Goal: Information Seeking & Learning: Learn about a topic

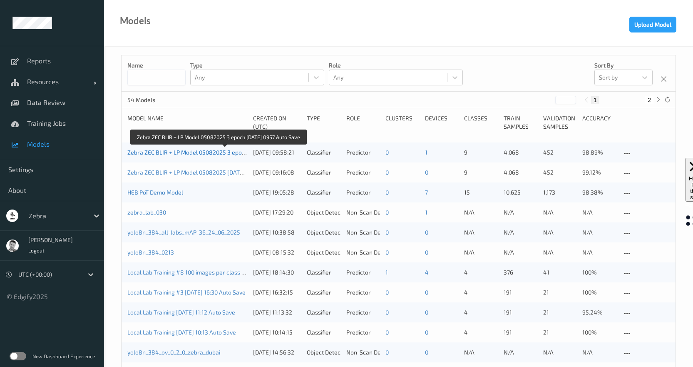
click at [176, 151] on link "Zebra ZEC BLIR + LP Model 05082025 3 epoch [DATE] 0957 Auto Save" at bounding box center [218, 152] width 182 height 7
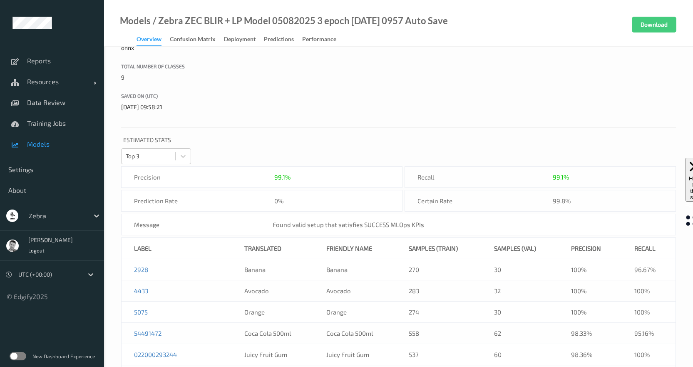
scroll to position [165, 0]
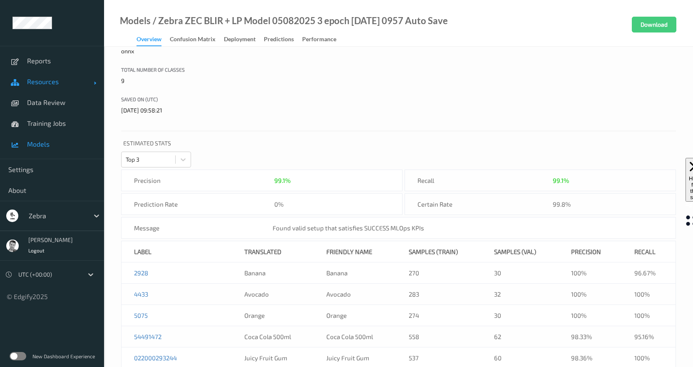
click at [39, 81] on span "Resources" at bounding box center [60, 81] width 67 height 8
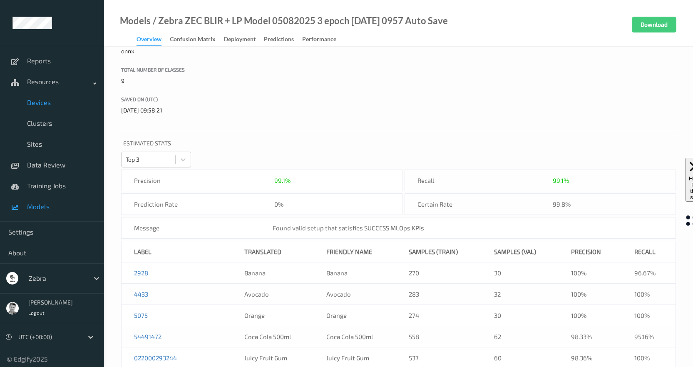
click at [39, 105] on span "Devices" at bounding box center [61, 102] width 69 height 8
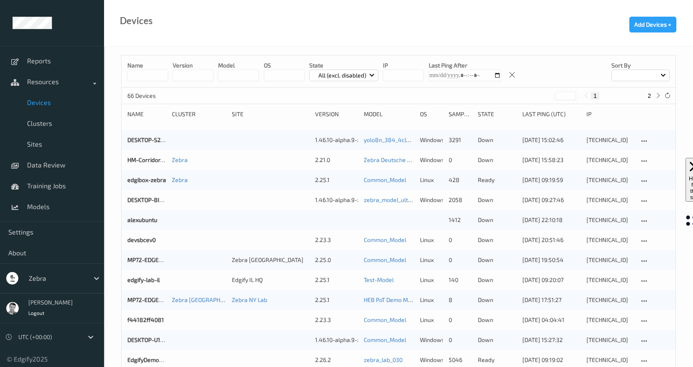
scroll to position [18, 0]
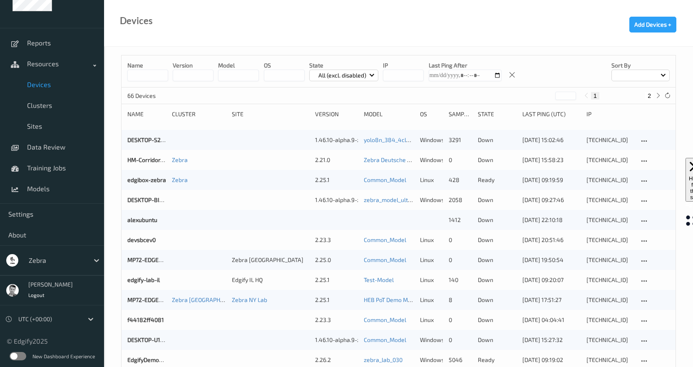
click at [20, 353] on label at bounding box center [18, 356] width 17 height 8
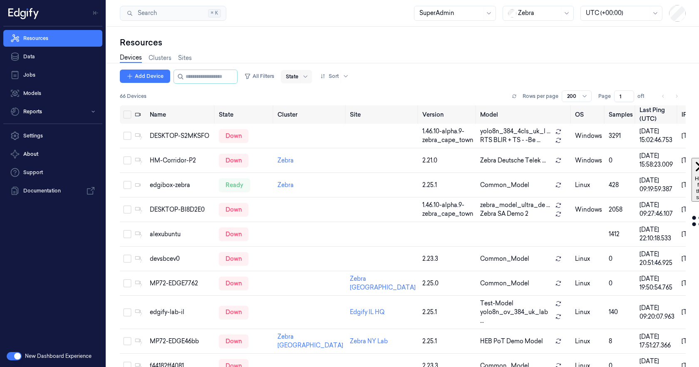
click at [298, 76] on div at bounding box center [292, 76] width 12 height 7
click at [304, 92] on div "Ready" at bounding box center [302, 93] width 17 height 9
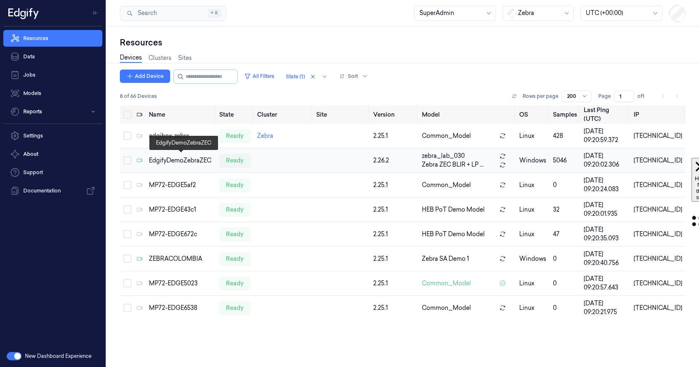
click at [180, 157] on div "EdgifyDemoZebraZEC" at bounding box center [180, 160] width 63 height 9
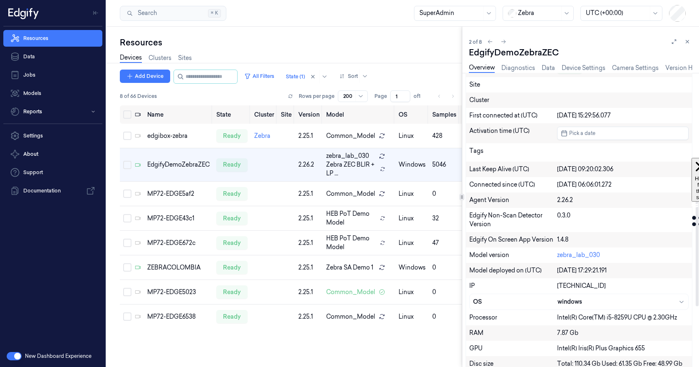
scroll to position [250, 0]
click at [592, 255] on link "zebra_lab_030" at bounding box center [578, 254] width 43 height 7
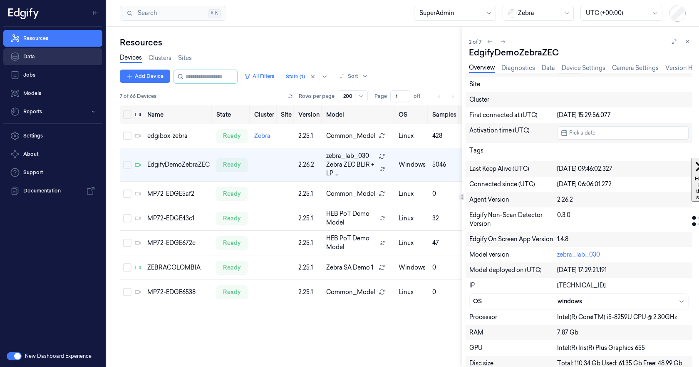
click at [34, 55] on link "Data" at bounding box center [52, 56] width 99 height 17
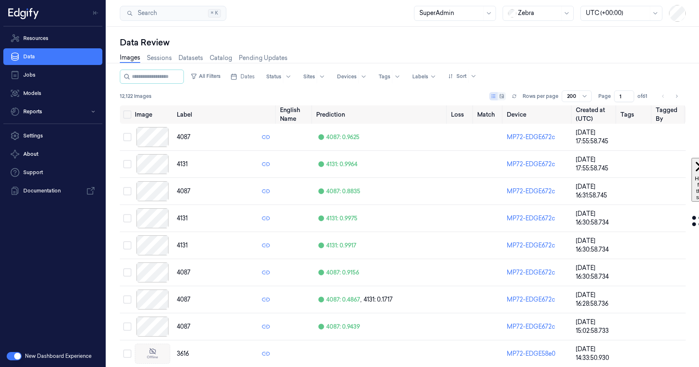
click at [510, 95] on div "Rows per page 200" at bounding box center [540, 96] width 102 height 12
click at [500, 95] on icon at bounding box center [501, 96] width 5 height 5
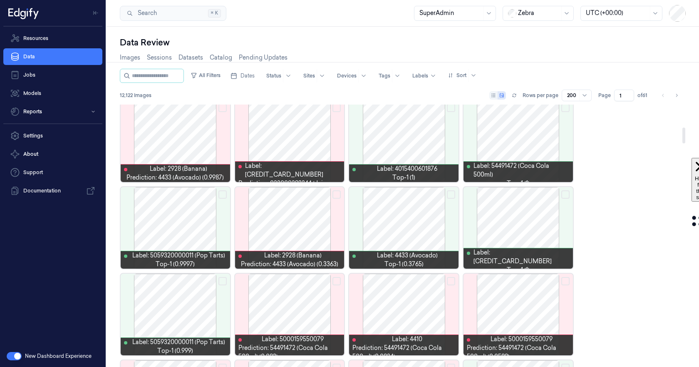
scroll to position [375, 0]
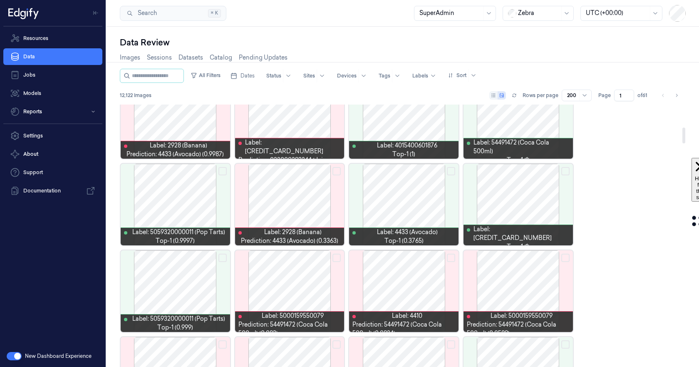
click at [524, 203] on div at bounding box center [518, 205] width 109 height 82
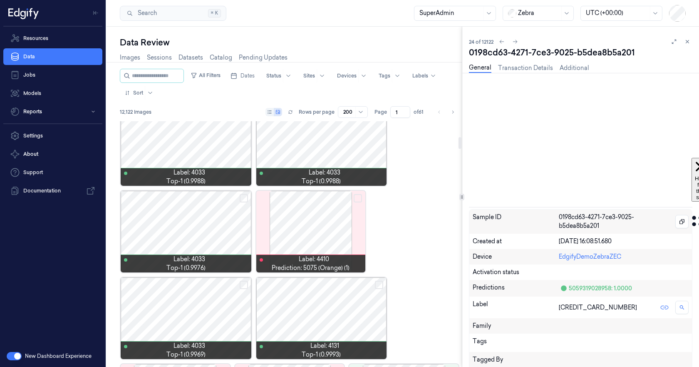
scroll to position [343, 0]
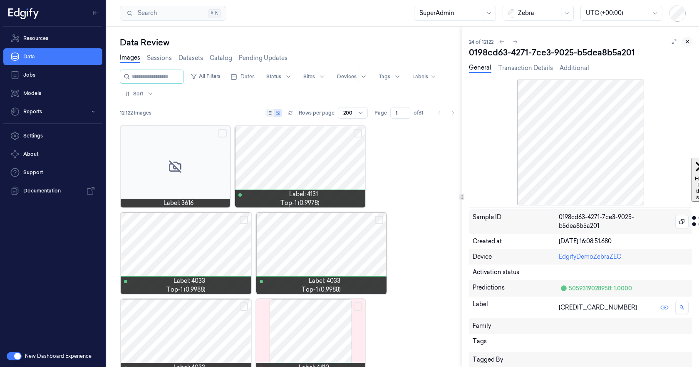
click at [691, 42] on button at bounding box center [688, 42] width 10 height 10
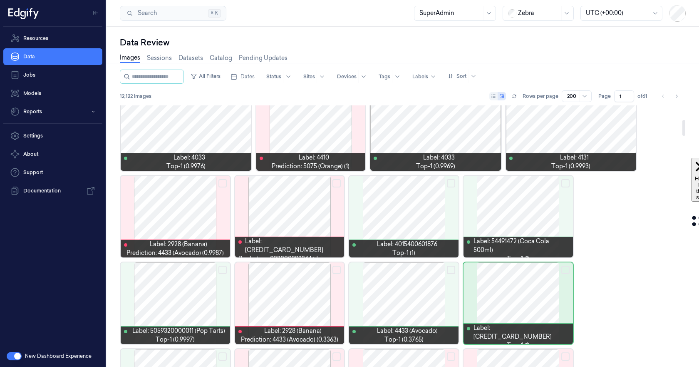
scroll to position [337, 0]
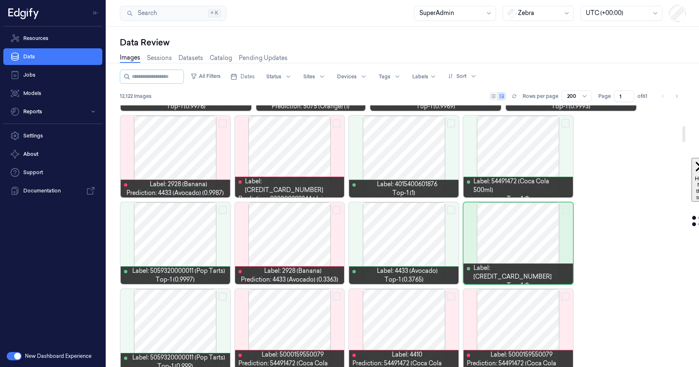
click at [174, 333] on div at bounding box center [175, 330] width 109 height 82
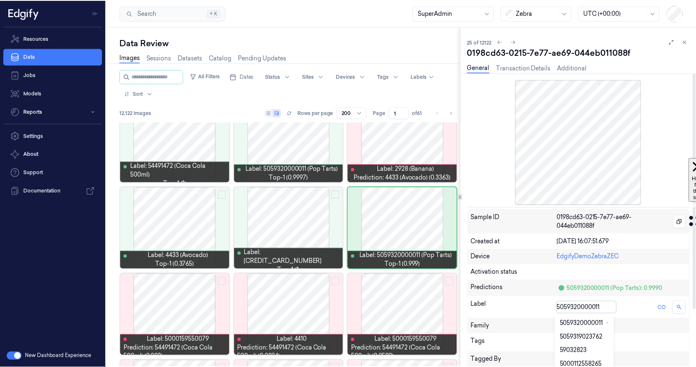
scroll to position [77, 0]
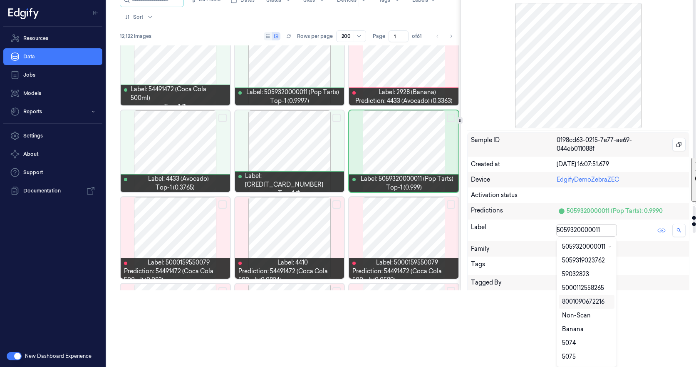
drag, startPoint x: 609, startPoint y: 308, endPoint x: 571, endPoint y: 303, distance: 38.2
click at [571, 290] on body "Resources Data Jobs Models Reports Settings About Support Documentation New Das…" at bounding box center [348, 106] width 696 height 367
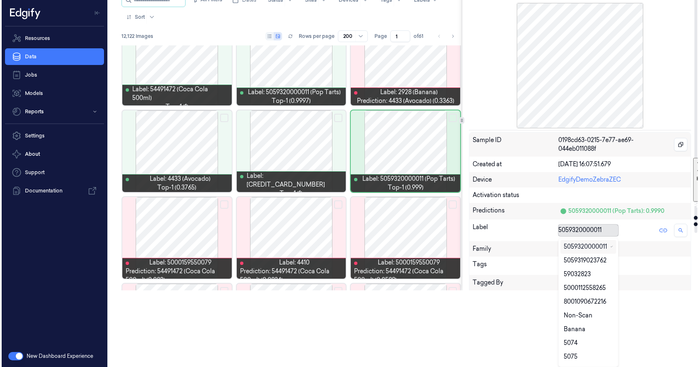
scroll to position [0, 0]
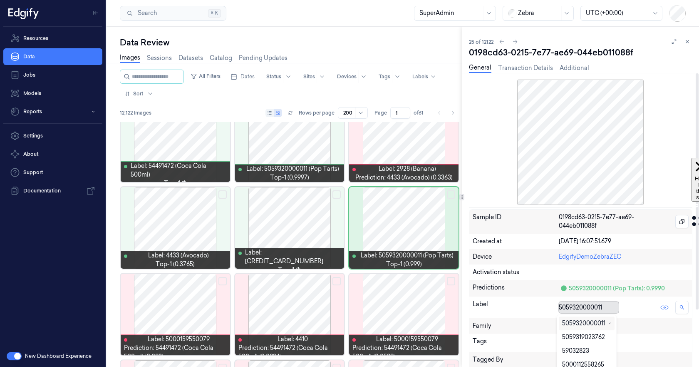
click at [576, 230] on div "Sample ID 0198cd63-0215-7e77-ae69-044eb011088f Created at 21/08/2025 16:07:51.6…" at bounding box center [580, 323] width 223 height 229
click at [600, 302] on body "Resources Data Jobs Models Reports Settings About Support Documentation New Das…" at bounding box center [349, 183] width 699 height 367
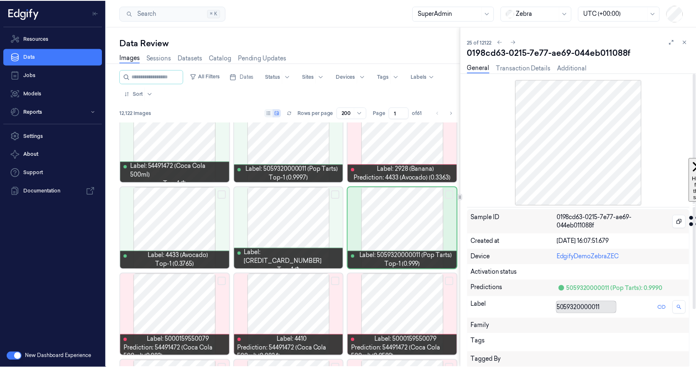
scroll to position [77, 0]
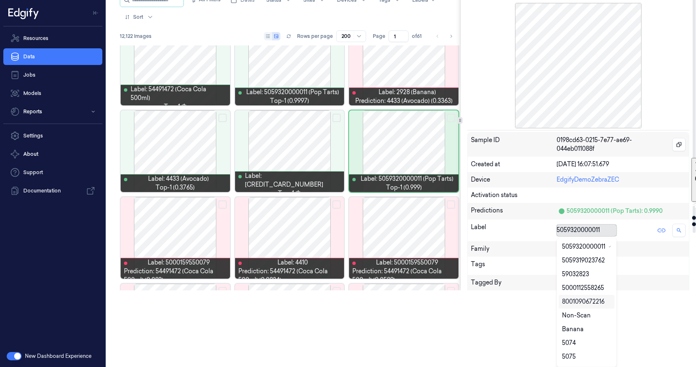
click at [600, 302] on div "8001090672216" at bounding box center [583, 301] width 42 height 9
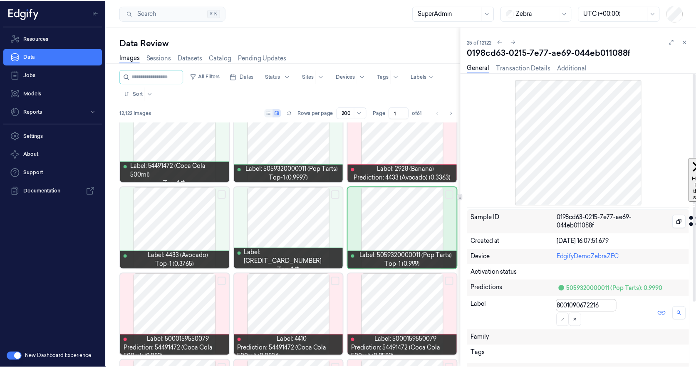
scroll to position [75, 0]
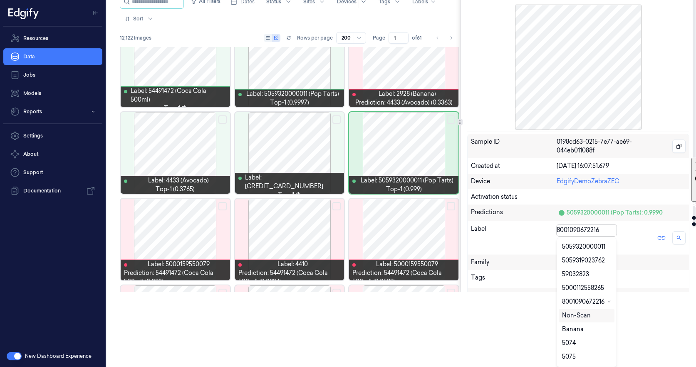
click at [583, 292] on body "Resources Data Jobs Models Reports Settings About Support Documentation New Das…" at bounding box center [348, 108] width 696 height 367
click at [575, 246] on div "5059320000011" at bounding box center [583, 246] width 43 height 9
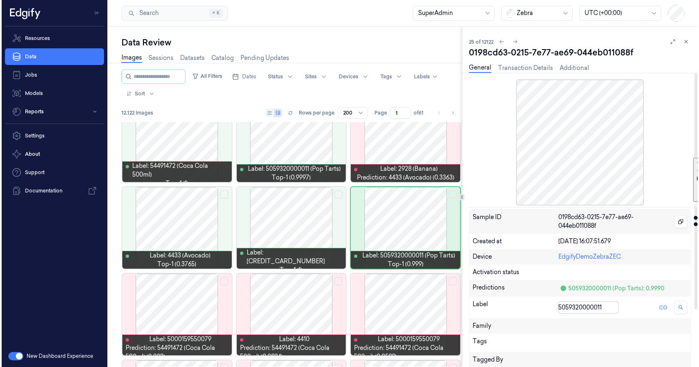
scroll to position [0, 0]
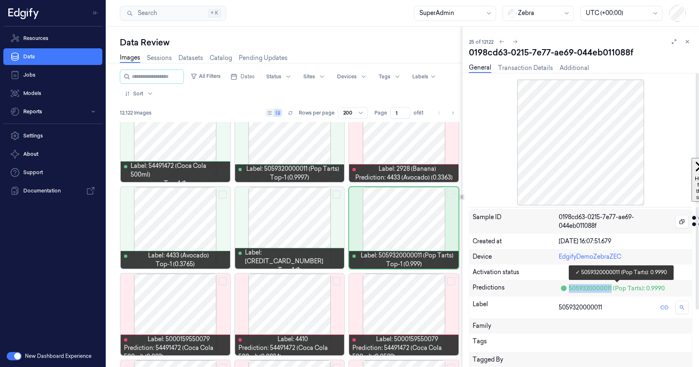
drag, startPoint x: 568, startPoint y: 288, endPoint x: 609, endPoint y: 285, distance: 41.0
click at [611, 286] on div "5059320000011 (Pop Tarts): 0.9990" at bounding box center [624, 288] width 130 height 10
copy div "505932000001"
click at [307, 146] on div at bounding box center [289, 141] width 109 height 82
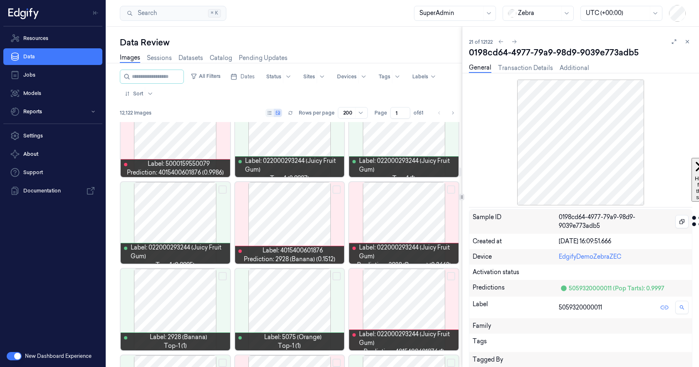
scroll to position [1323, 0]
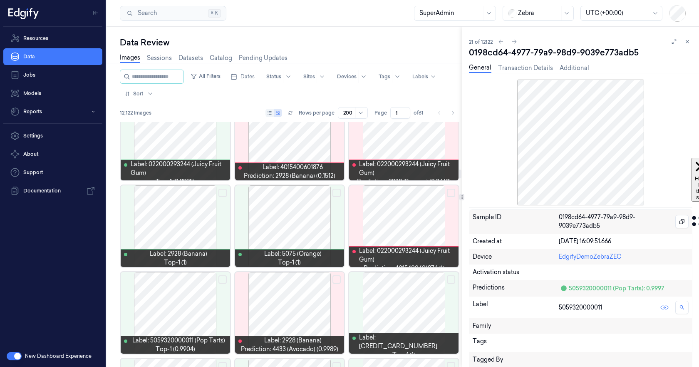
click at [393, 231] on div at bounding box center [403, 226] width 109 height 82
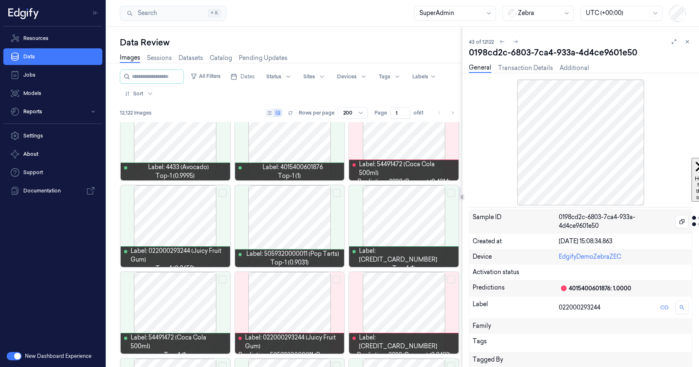
scroll to position [1845, 0]
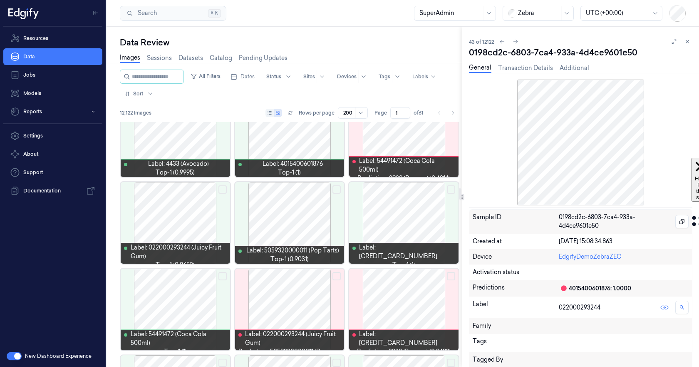
click at [307, 221] on div at bounding box center [289, 223] width 109 height 82
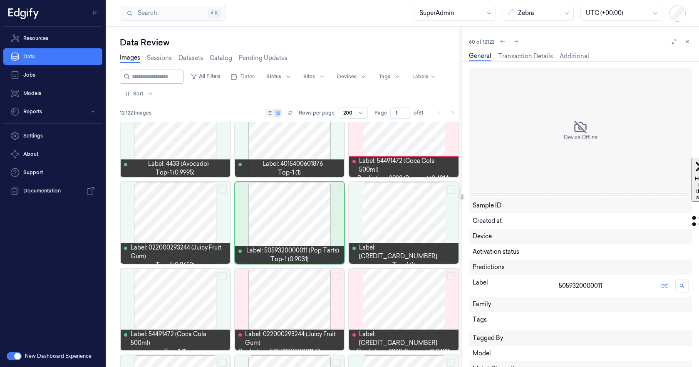
scroll to position [1824, 0]
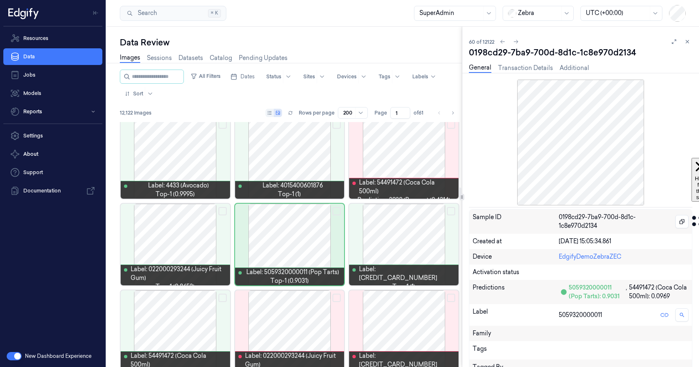
click at [308, 329] on div at bounding box center [289, 331] width 109 height 82
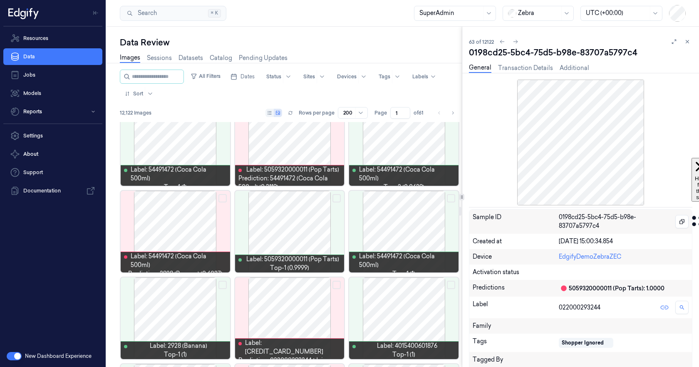
scroll to position [2368, 0]
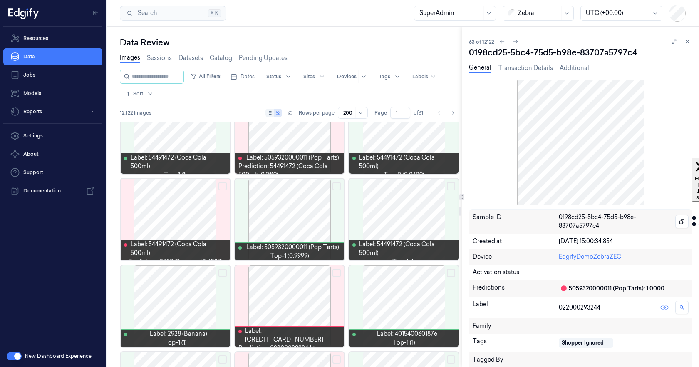
click at [188, 139] on div at bounding box center [175, 133] width 109 height 82
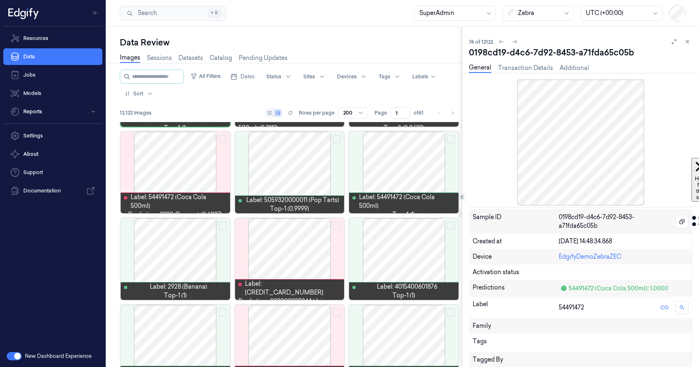
scroll to position [2423, 0]
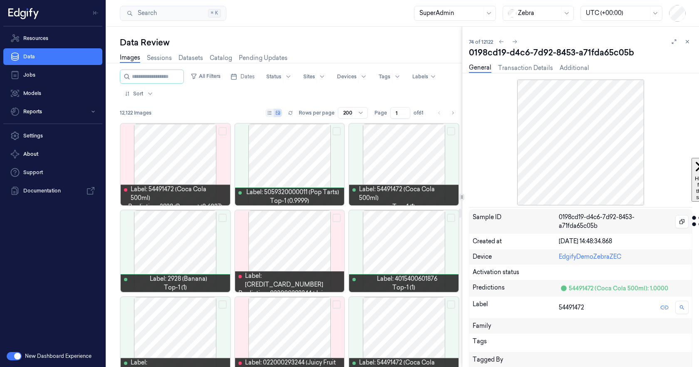
click at [410, 162] on div at bounding box center [403, 165] width 109 height 82
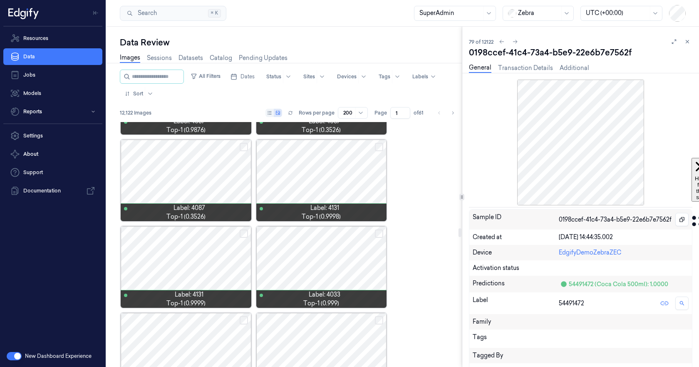
scroll to position [2967, 0]
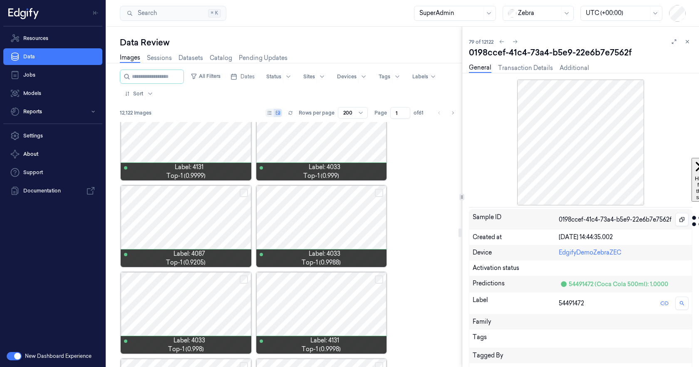
click at [199, 146] on div at bounding box center [186, 140] width 131 height 82
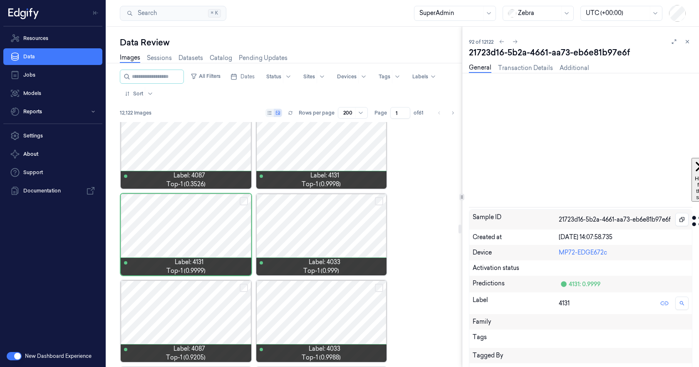
scroll to position [2862, 0]
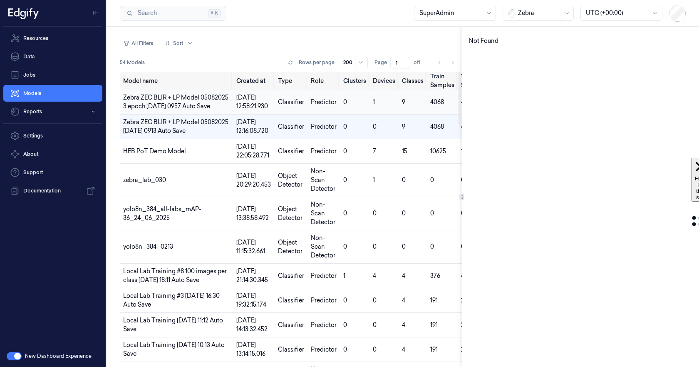
click at [164, 102] on td "Zebra ZEC BLIR + LP Model 05082025 3 epoch 2025-08-05 0957 Auto Save" at bounding box center [176, 102] width 113 height 25
click at [14, 355] on button "button" at bounding box center [14, 356] width 15 height 8
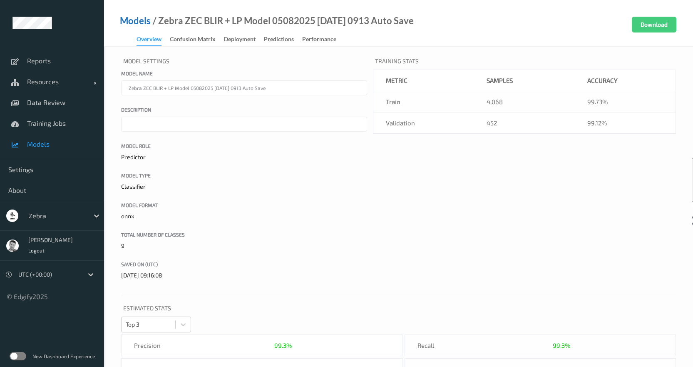
click at [134, 22] on link "Models" at bounding box center [135, 21] width 31 height 8
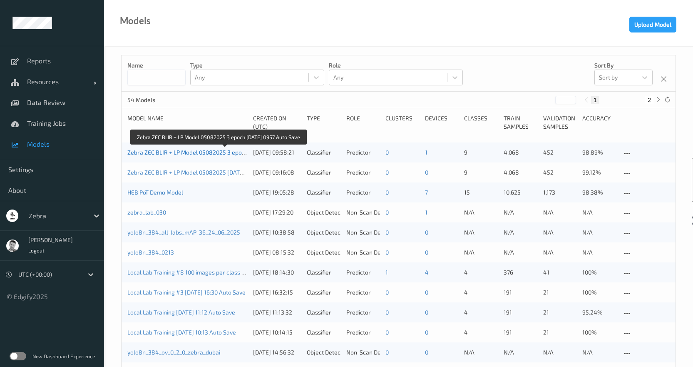
click at [169, 154] on link "Zebra ZEC BLIR + LP Model 05082025 3 epoch 2025-08-05 0957 Auto Save" at bounding box center [218, 152] width 182 height 7
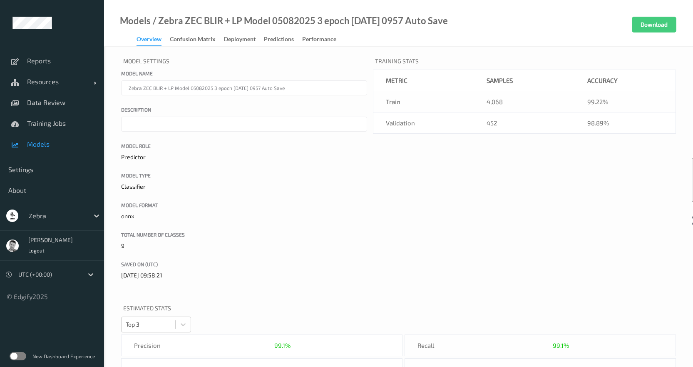
drag, startPoint x: 117, startPoint y: 20, endPoint x: 494, endPoint y: 20, distance: 376.2
click at [494, 20] on div "Models / Zebra ZEC BLIR + LP Model 05082025 3 epoch 2025-08-05 0957 Auto Save O…" at bounding box center [398, 23] width 589 height 47
copy div "Models / Zebra ZEC BLIR + LP Model 05082025 3 epoch 2025-08-05 0957 Auto Save"
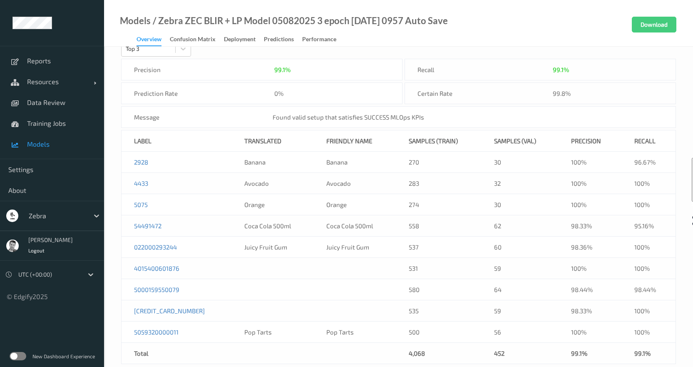
scroll to position [290, 0]
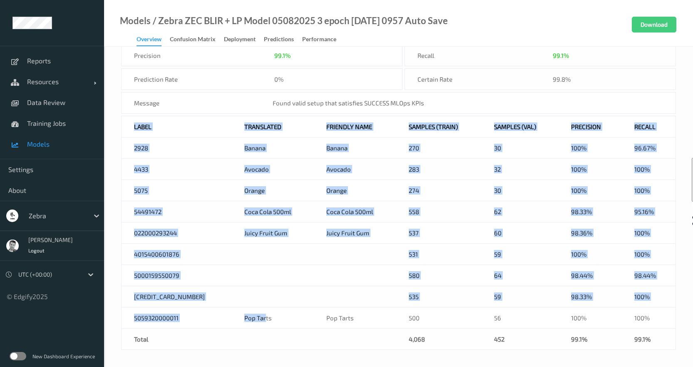
drag, startPoint x: 134, startPoint y: 126, endPoint x: 239, endPoint y: 313, distance: 213.9
click at [239, 313] on table "Label Translated Friendly Name Samples (train) Samples (val) Precision Recall 2…" at bounding box center [398, 233] width 555 height 234
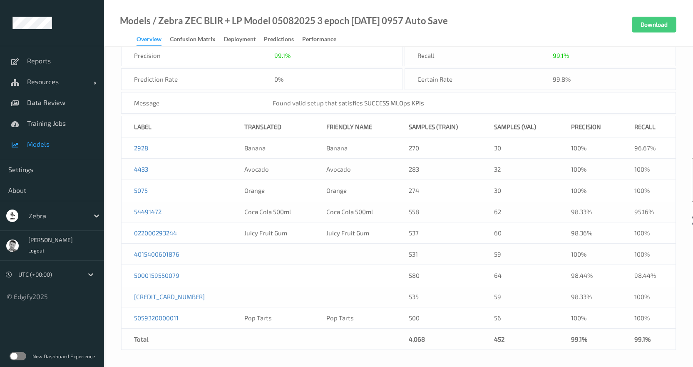
click at [111, 153] on div "Model Settings Model name Zebra ZEC BLIR + LP Model 05082025 3 epoch 2025-08-05…" at bounding box center [398, 62] width 589 height 610
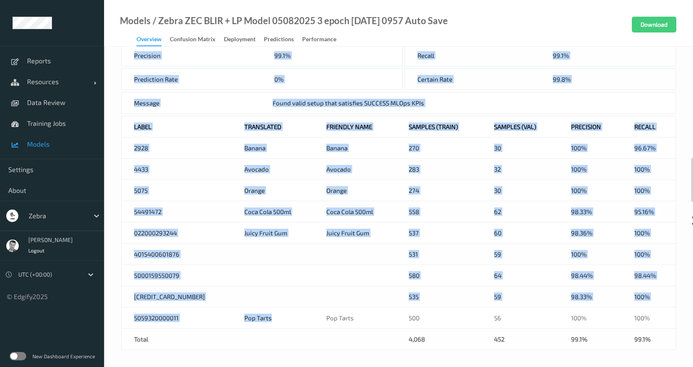
drag, startPoint x: 128, startPoint y: 122, endPoint x: 268, endPoint y: 325, distance: 247.5
click at [268, 325] on table "Label Translated Friendly Name Samples (train) Samples (val) Precision Recall 2…" at bounding box center [398, 233] width 555 height 234
click at [113, 184] on div "Model Settings Model name Zebra ZEC BLIR + LP Model 05082025 3 epoch 2025-08-05…" at bounding box center [398, 62] width 589 height 610
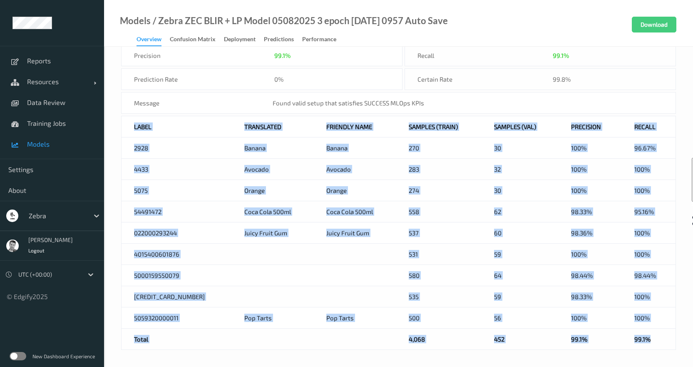
drag, startPoint x: 131, startPoint y: 127, endPoint x: 673, endPoint y: 346, distance: 584.0
click at [673, 346] on table "Label Translated Friendly Name Samples (train) Samples (val) Precision Recall 2…" at bounding box center [398, 233] width 555 height 234
copy table "Label Translated Friendly Name Samples (train) Samples (val) Precision Recall 2…"
click at [36, 145] on span "Models" at bounding box center [61, 144] width 69 height 8
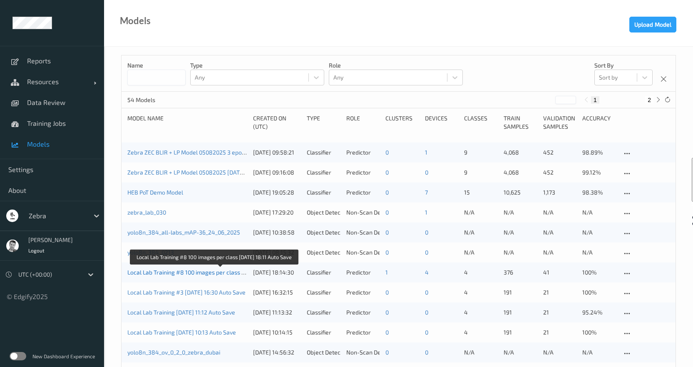
click at [171, 271] on link "Local Lab Training #8 100 images per class 2025-07-02 18:11 Auto Save" at bounding box center [214, 271] width 174 height 7
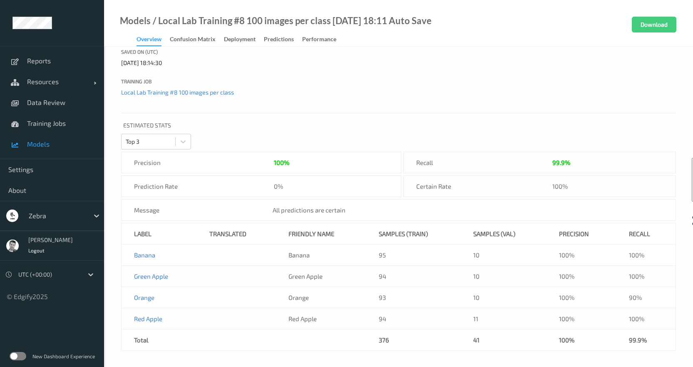
scroll to position [213, 0]
click at [42, 77] on span "Resources" at bounding box center [60, 81] width 67 height 8
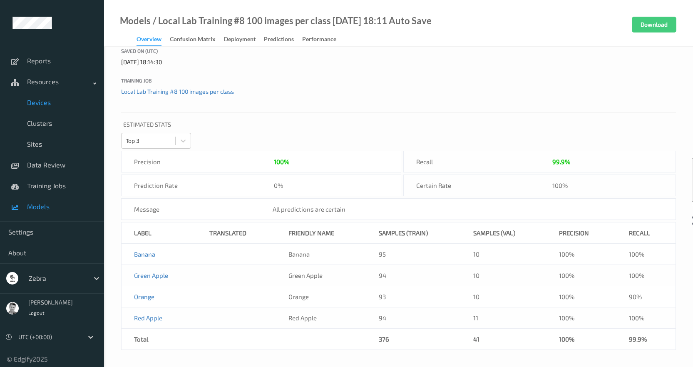
click at [44, 100] on span "Devices" at bounding box center [61, 102] width 69 height 8
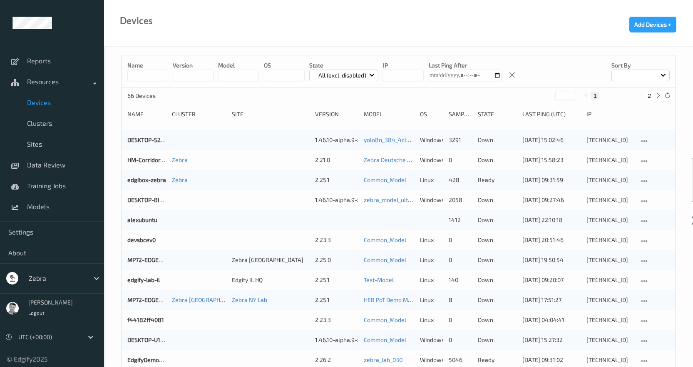
click at [347, 74] on p "All (excl. disabled)" at bounding box center [342, 75] width 54 height 8
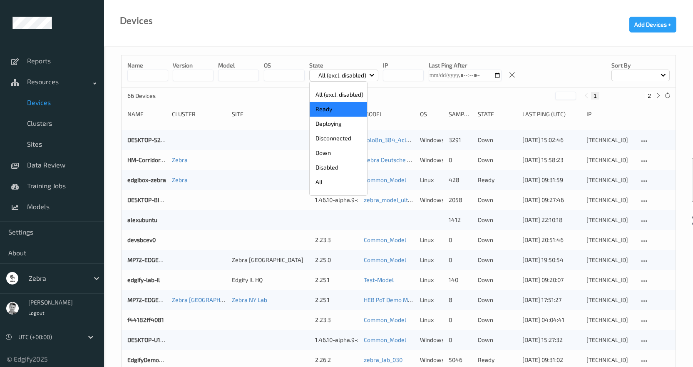
click at [332, 113] on p "Ready" at bounding box center [338, 109] width 57 height 15
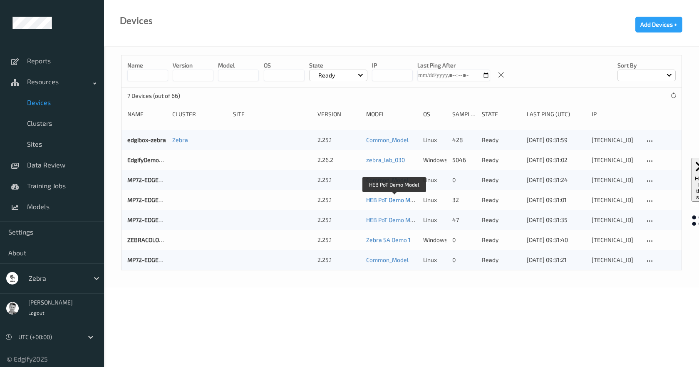
click at [396, 199] on link "HEB PoT Demo Model" at bounding box center [394, 199] width 56 height 7
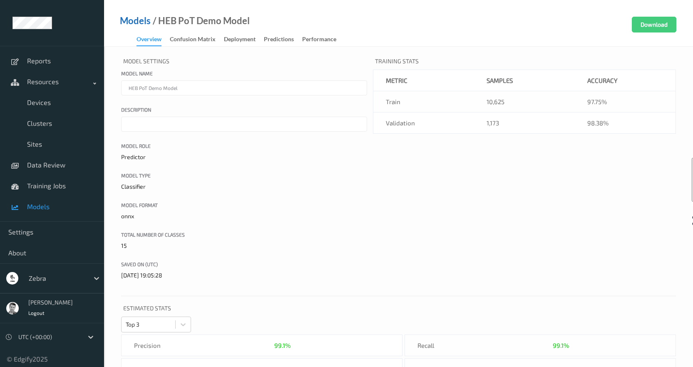
click at [141, 19] on link "Models" at bounding box center [135, 21] width 31 height 8
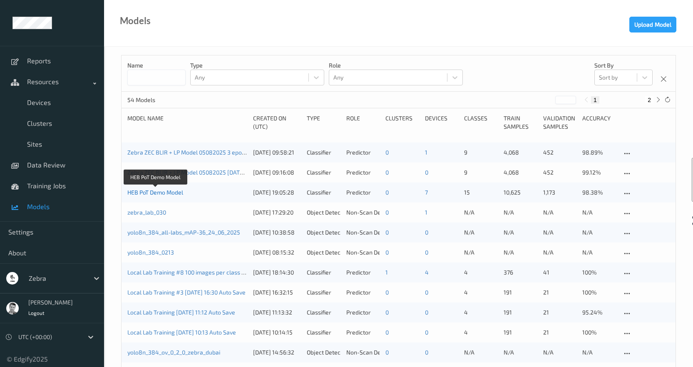
click at [167, 194] on link "HEB PoT Demo Model" at bounding box center [155, 192] width 56 height 7
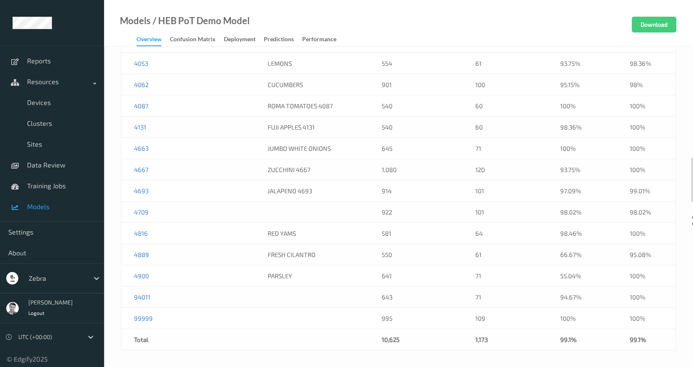
scroll to position [417, 0]
click at [141, 213] on link "4709" at bounding box center [141, 211] width 15 height 7
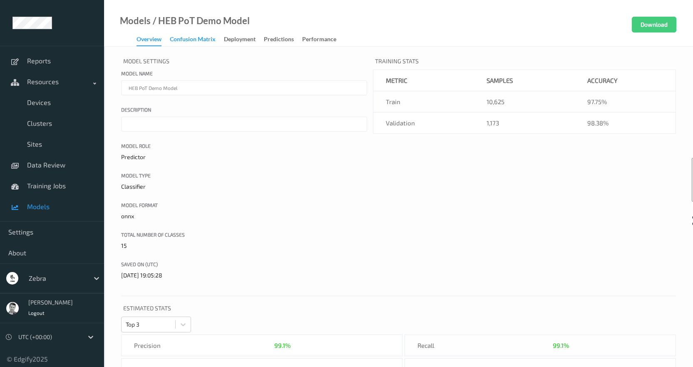
click at [198, 38] on div "Confusion matrix" at bounding box center [193, 40] width 46 height 10
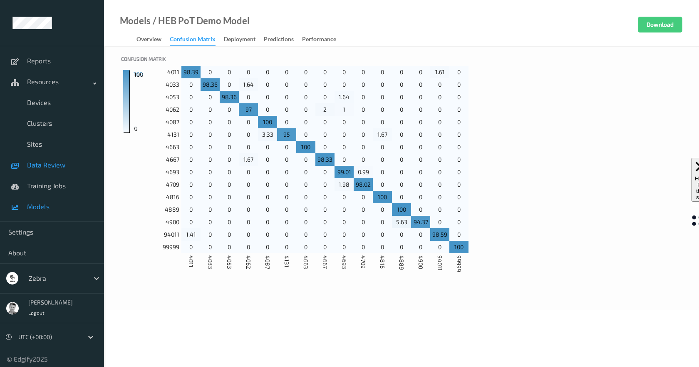
click at [48, 166] on span "Data Review" at bounding box center [61, 165] width 69 height 8
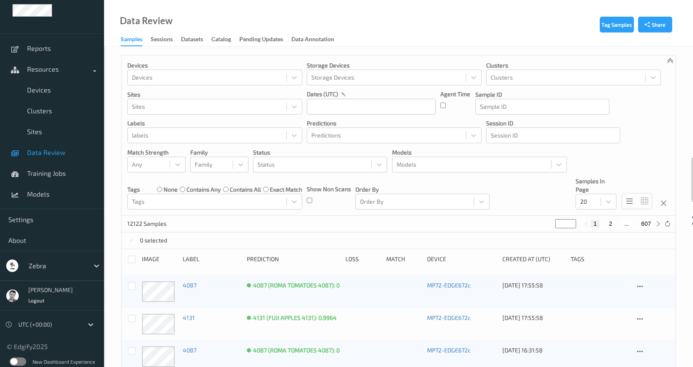
scroll to position [18, 0]
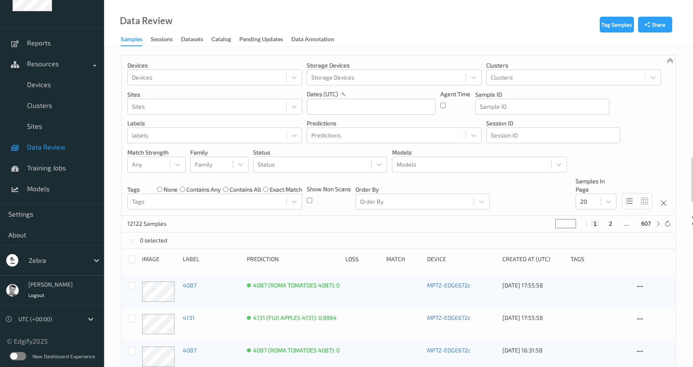
click at [19, 356] on label at bounding box center [18, 356] width 17 height 8
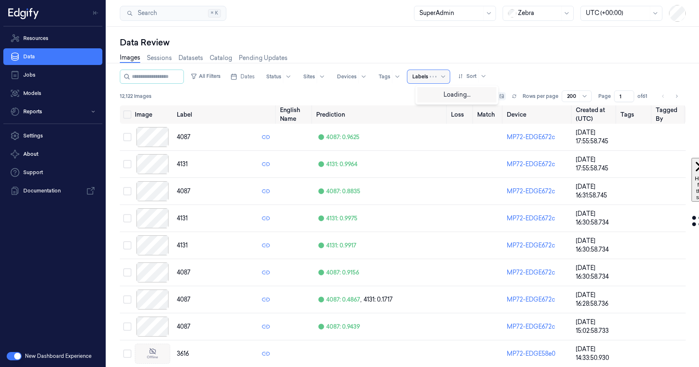
click at [428, 77] on div at bounding box center [420, 76] width 16 height 7
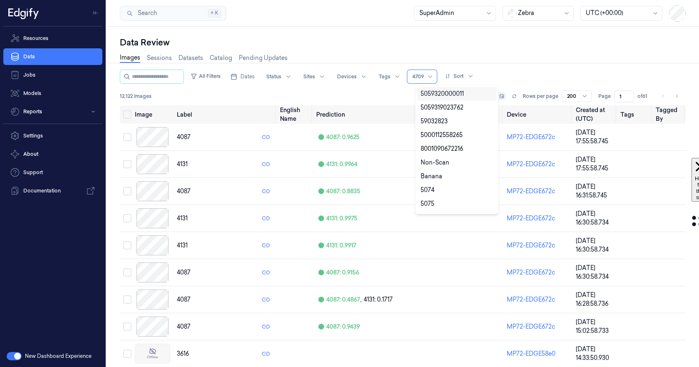
type input "4709"
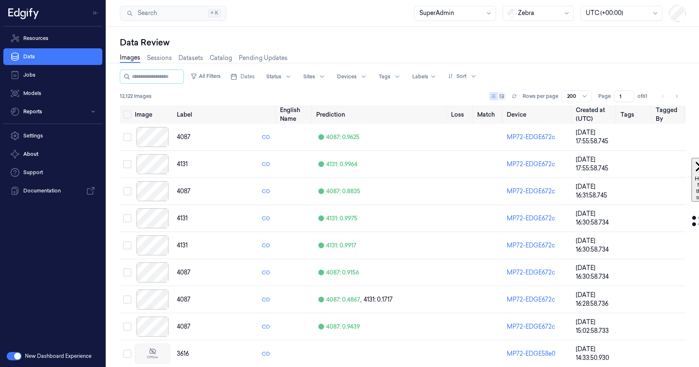
click at [160, 60] on link "Sessions" at bounding box center [159, 58] width 25 height 9
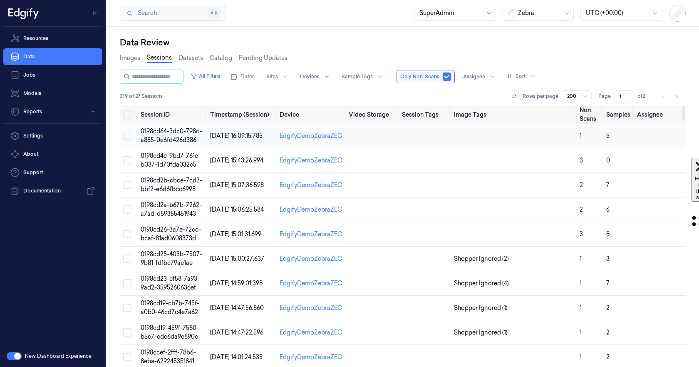
click at [164, 132] on span "0198cd64-3dc0-798d-a885-0e6fd426d386" at bounding box center [172, 135] width 62 height 16
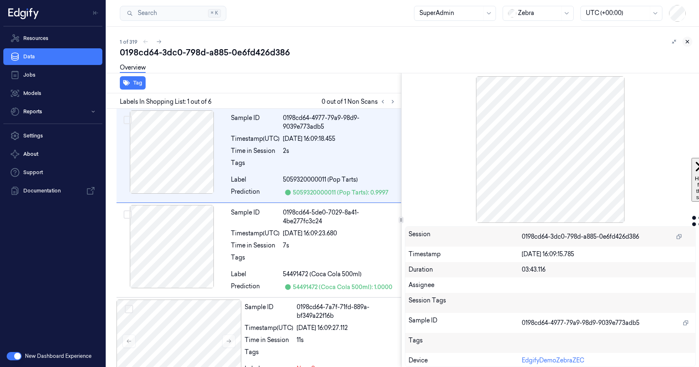
click at [690, 44] on icon at bounding box center [688, 42] width 6 height 6
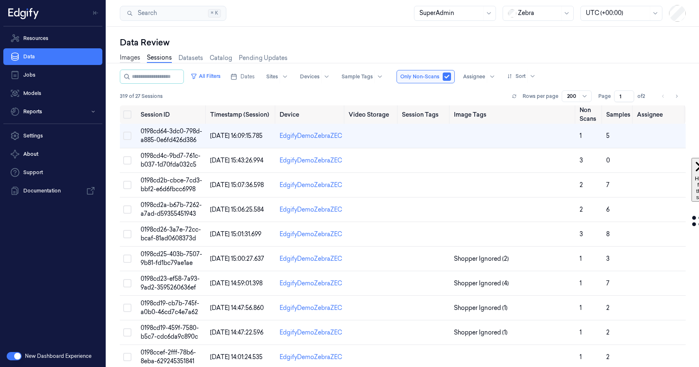
click at [127, 61] on link "Images" at bounding box center [130, 58] width 20 height 10
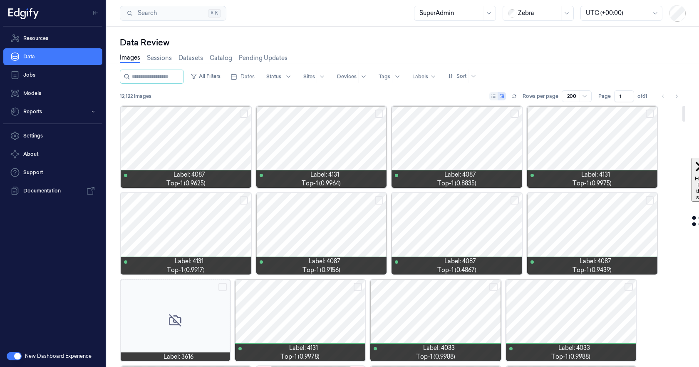
click at [175, 136] on div at bounding box center [186, 147] width 131 height 82
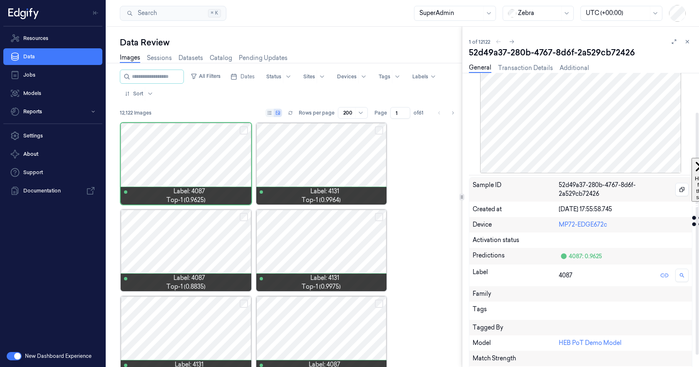
scroll to position [62, 0]
